Goal: Navigation & Orientation: Find specific page/section

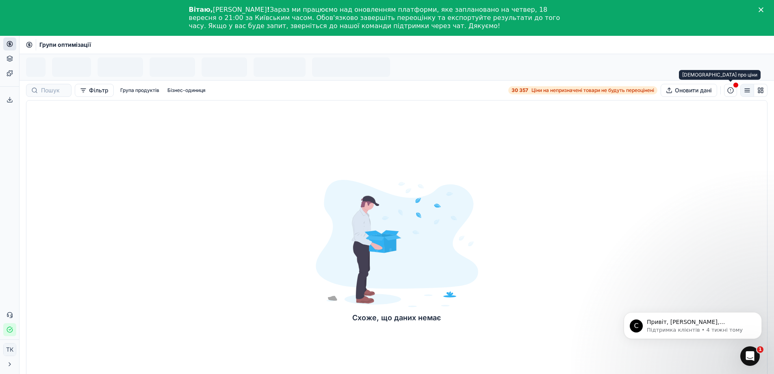
click at [731, 88] on button "button" at bounding box center [730, 90] width 13 height 13
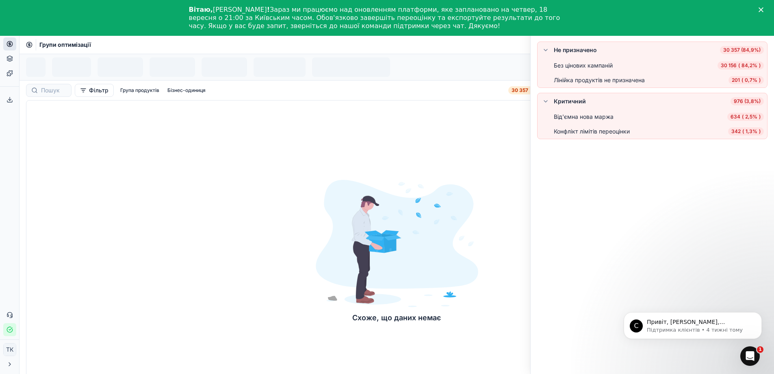
click at [568, 180] on div "Не призначено 30 357 (84,9%) Без цінових кампаній 30 156 ( 84,2% ) Лінійка прод…" at bounding box center [652, 207] width 243 height 332
click at [64, 72] on font "Асортимент" at bounding box center [51, 73] width 34 height 7
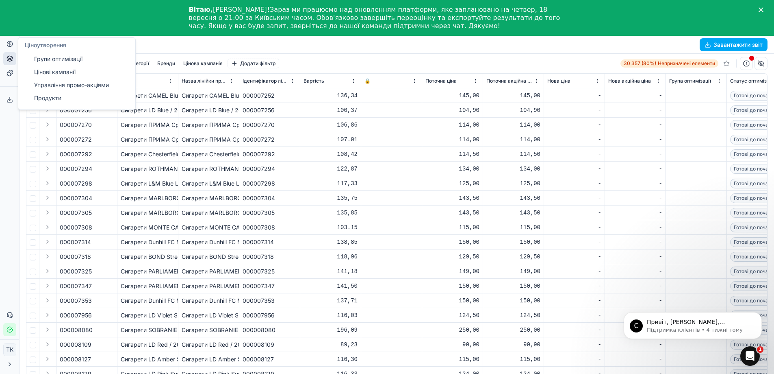
click at [77, 59] on font "Групи оптимізації" at bounding box center [58, 58] width 48 height 7
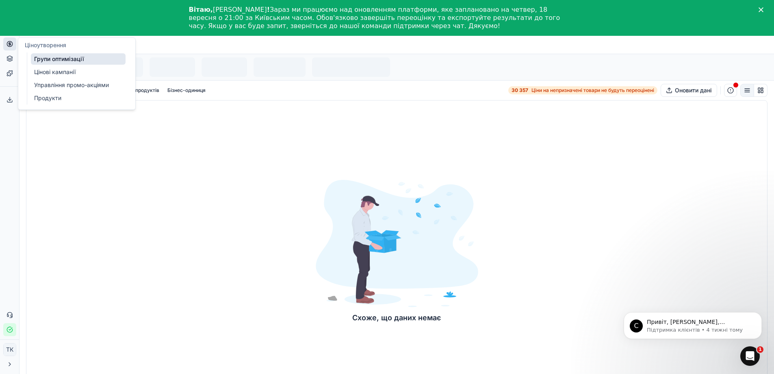
click at [65, 72] on font "Цінові кампанії" at bounding box center [54, 71] width 41 height 7
